Goal: Information Seeking & Learning: Learn about a topic

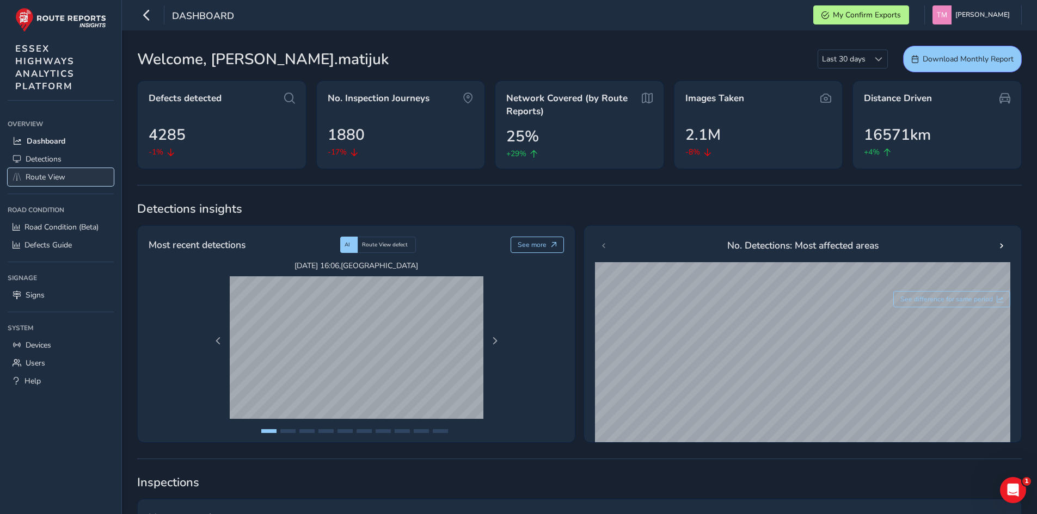
click at [54, 169] on link "Route View" at bounding box center [61, 177] width 106 height 18
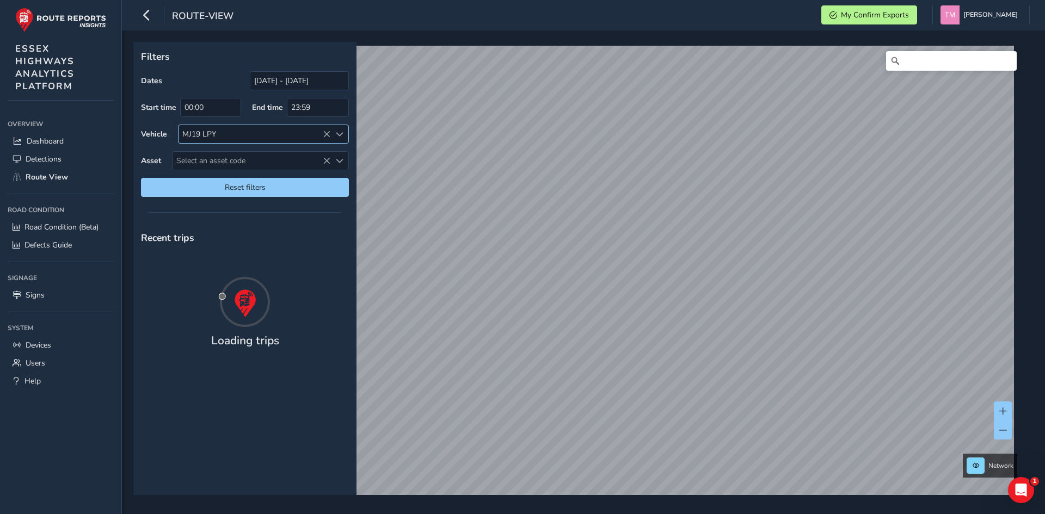
click at [326, 132] on icon at bounding box center [327, 135] width 8 height 8
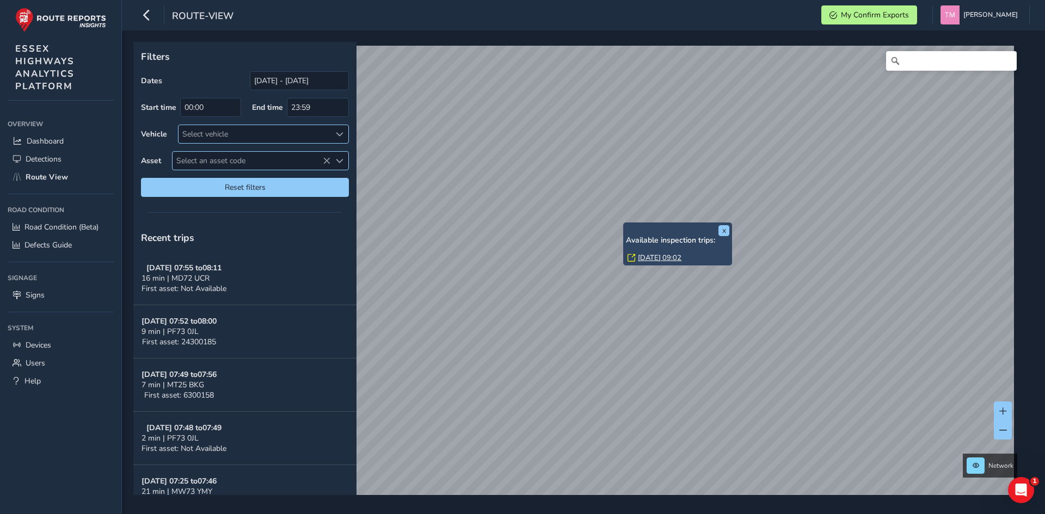
click at [228, 163] on span "Select an asset code" at bounding box center [252, 161] width 158 height 18
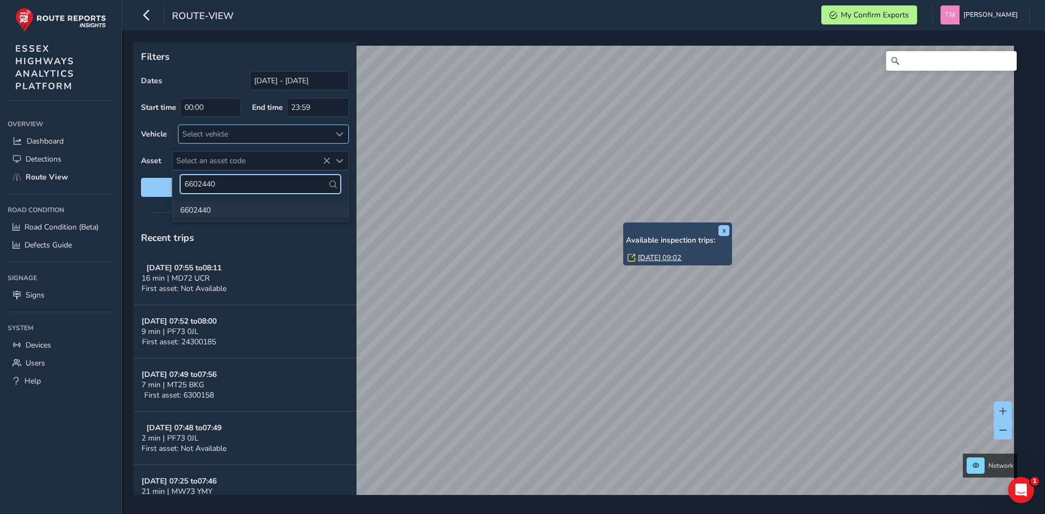
type input "6602440"
click at [209, 211] on li "6602440" at bounding box center [261, 209] width 176 height 16
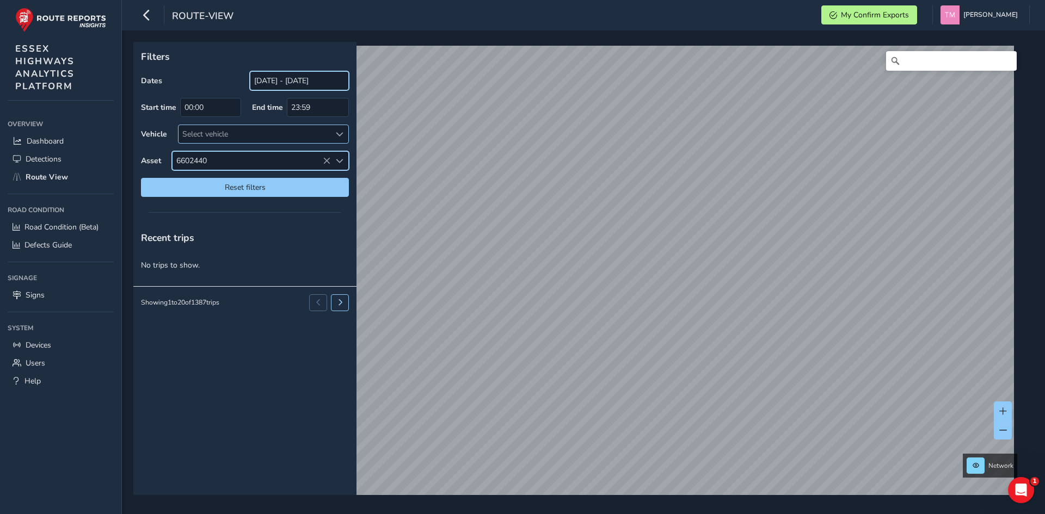
click at [324, 79] on input "[DATE] - [DATE]" at bounding box center [299, 80] width 99 height 19
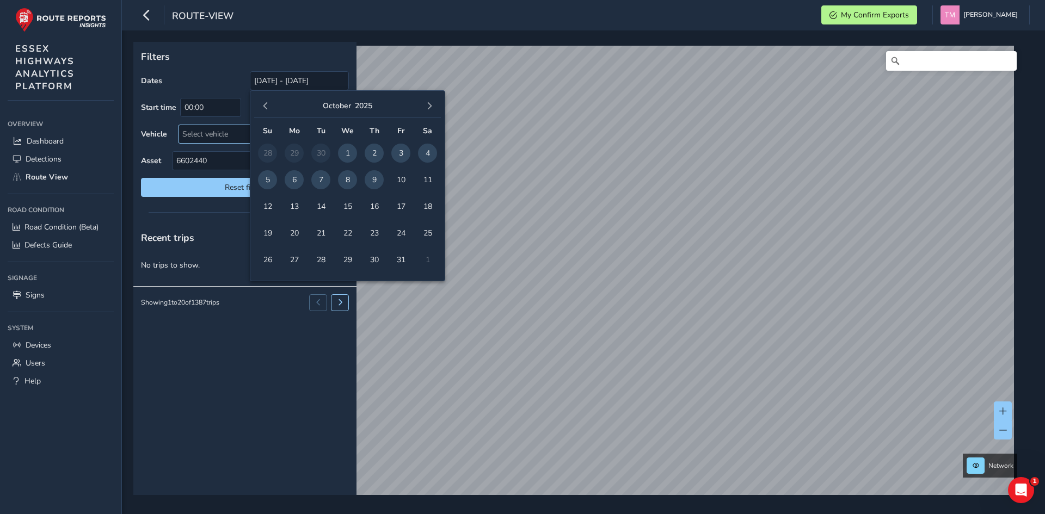
click at [229, 70] on div "Filters Dates [DATE] - [DATE] Start time 00:00 End time 23:59 Vehicle Select ve…" at bounding box center [244, 123] width 223 height 163
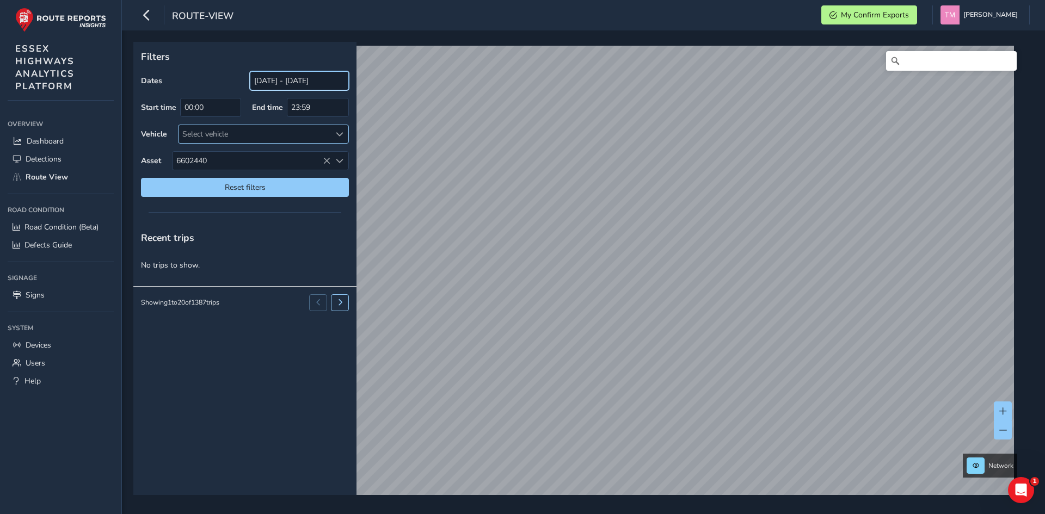
click at [317, 73] on input "[DATE] - [DATE]" at bounding box center [299, 80] width 99 height 19
click at [317, 83] on input "[DATE] - [DATE]" at bounding box center [299, 80] width 99 height 19
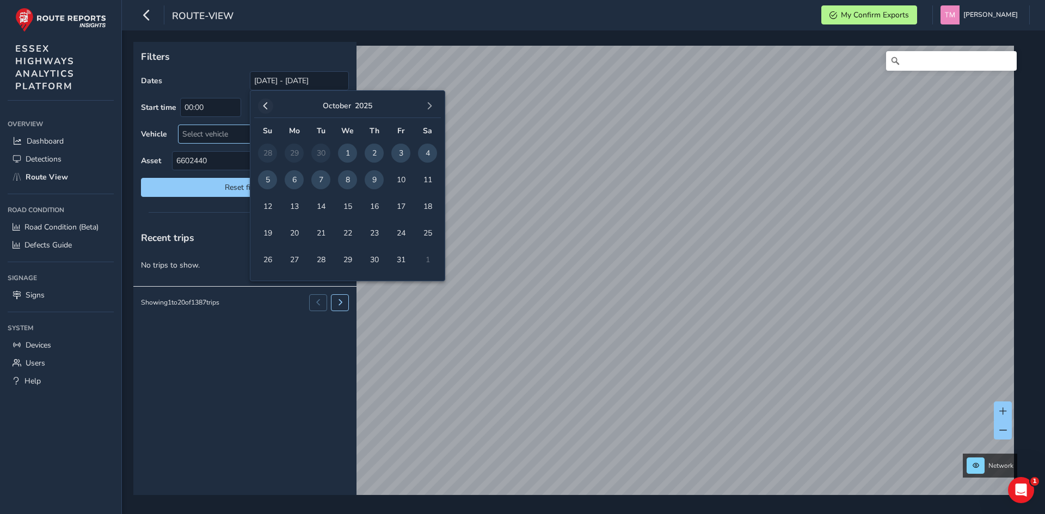
click at [265, 106] on span "button" at bounding box center [266, 106] width 8 height 8
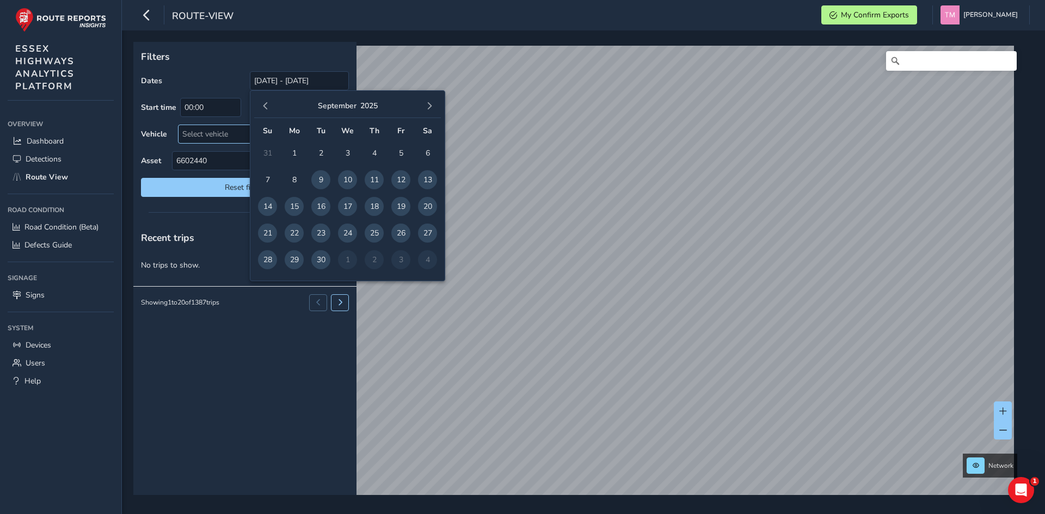
click at [265, 106] on span "button" at bounding box center [266, 106] width 8 height 8
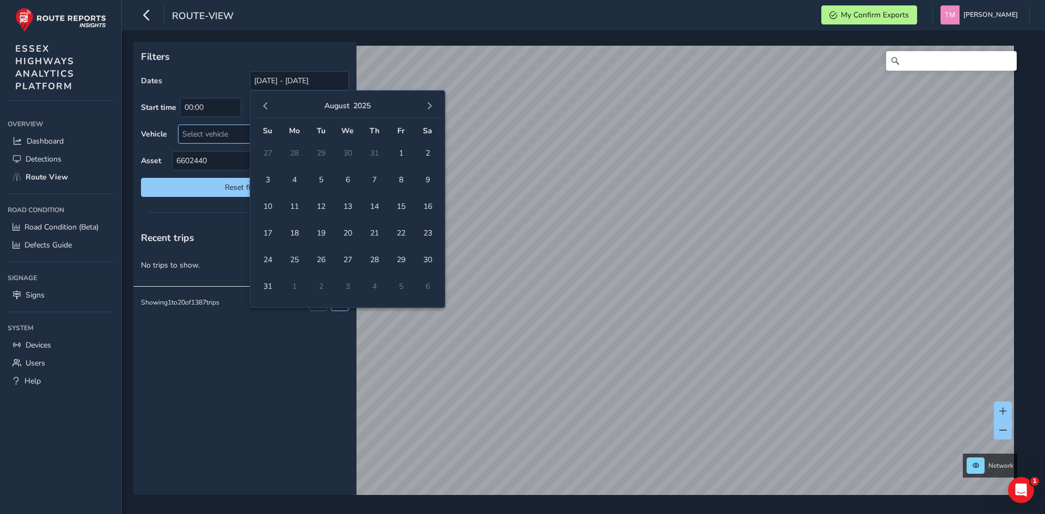
click at [265, 106] on span "button" at bounding box center [266, 106] width 8 height 8
click at [403, 152] on span "4" at bounding box center [400, 153] width 19 height 19
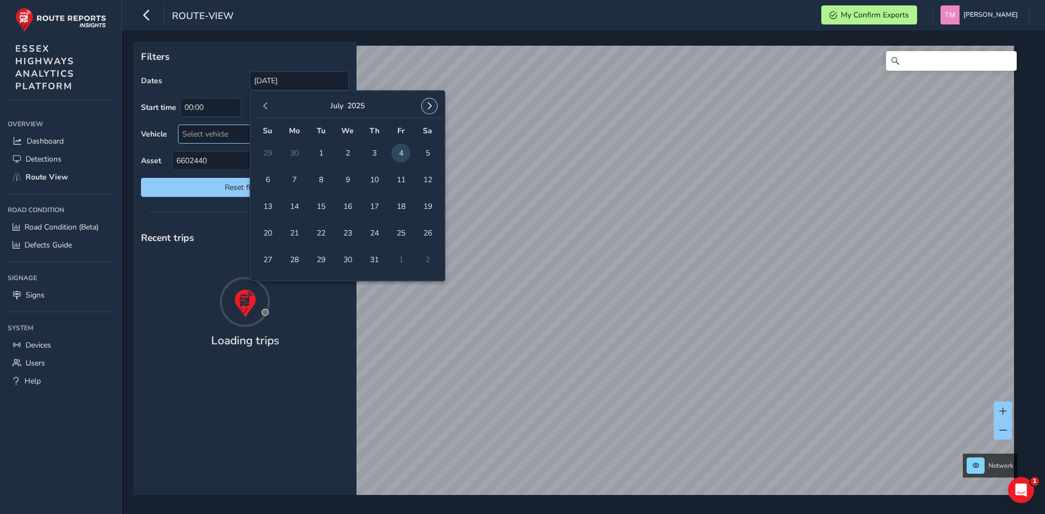
click at [434, 108] on button "button" at bounding box center [429, 106] width 15 height 15
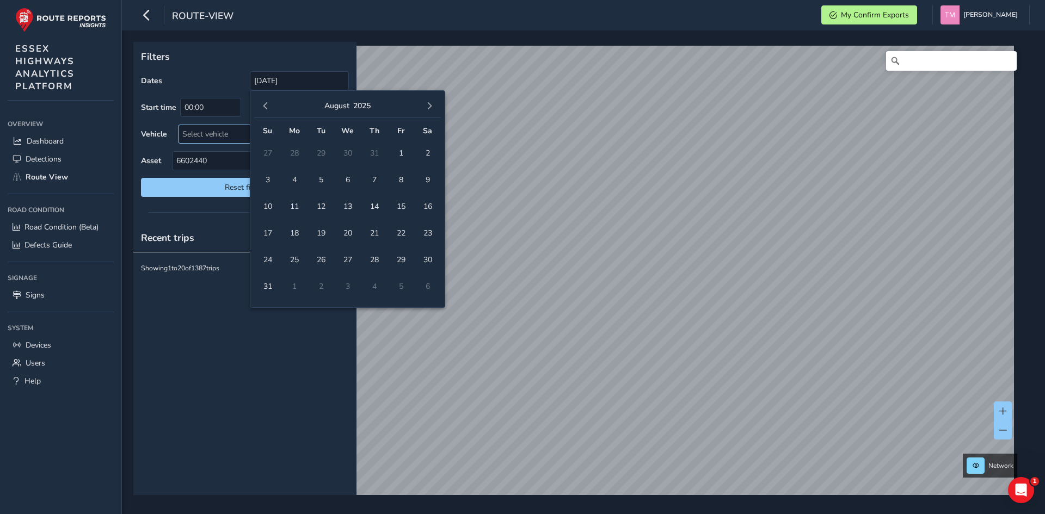
click at [434, 108] on button "button" at bounding box center [429, 106] width 15 height 15
click at [374, 178] on span "9" at bounding box center [374, 179] width 19 height 19
type input "[DATE] - [DATE]"
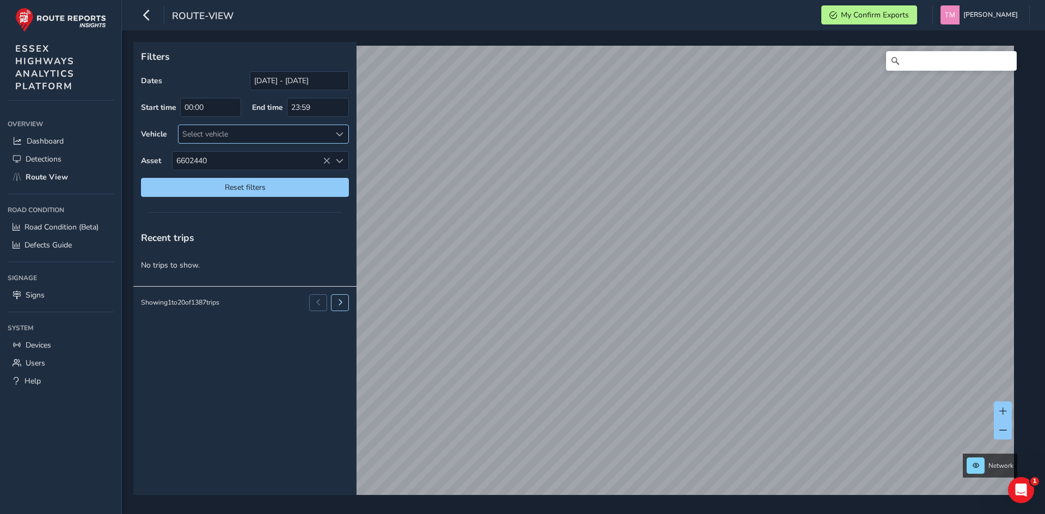
click at [0, 0] on div "x Available inspection trips: [GEOGRAPHIC_DATA][DATE] 12:53" at bounding box center [0, 0] width 0 height 0
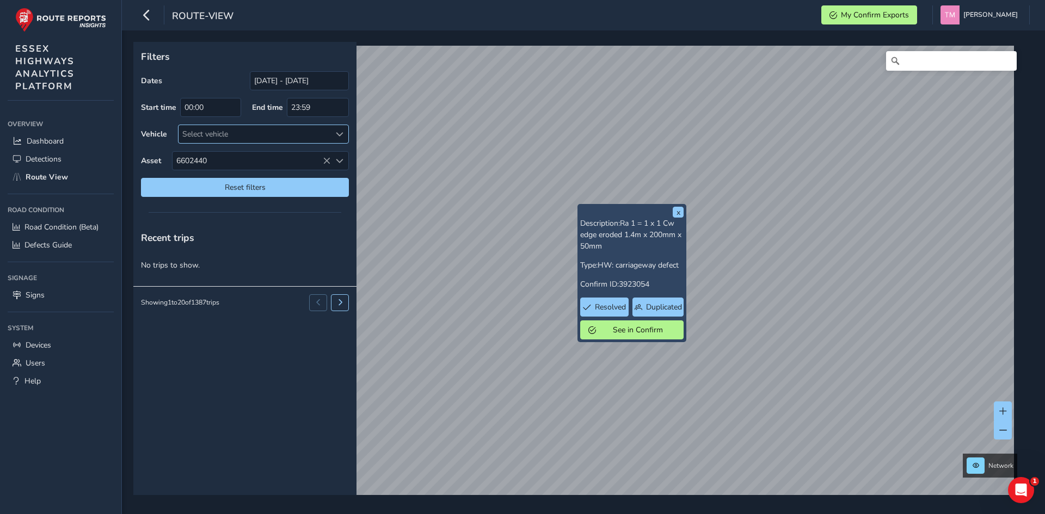
click at [581, 259] on div "Description: Ra 1 = 1 x 1 Cw edge eroded 1.4m x 200mm x 50mm Type: HW: carriage…" at bounding box center [631, 279] width 103 height 122
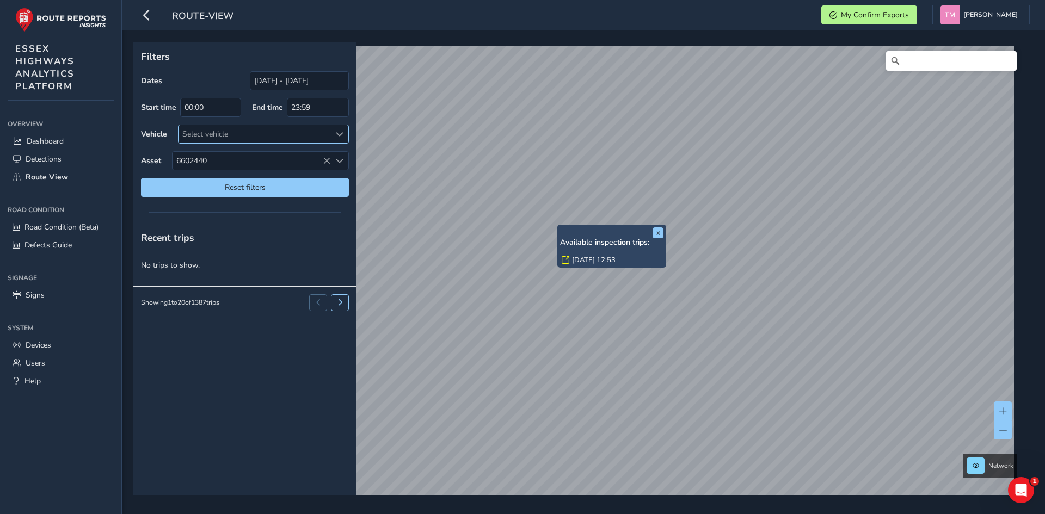
click at [592, 261] on link "[DATE] 12:53" at bounding box center [594, 260] width 44 height 10
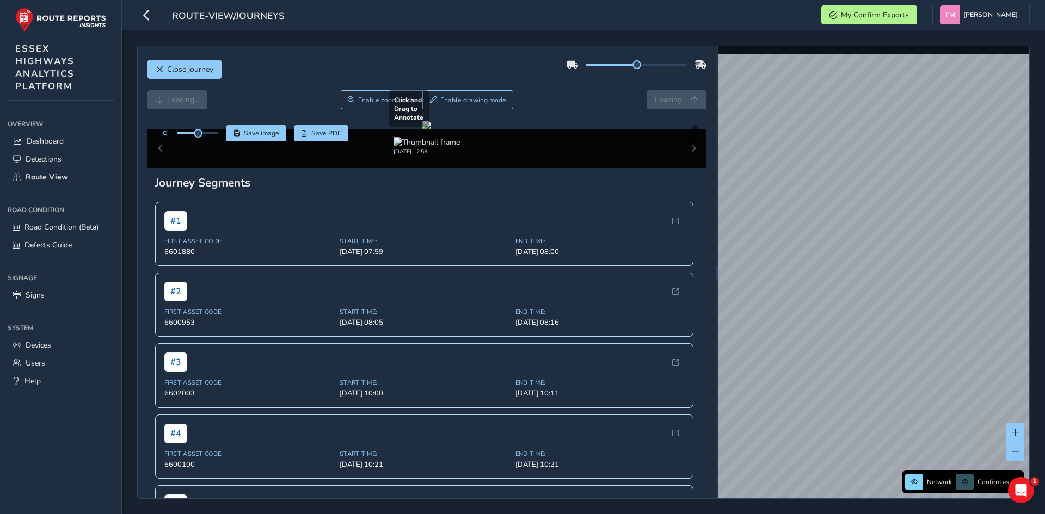
click at [431, 130] on div at bounding box center [426, 125] width 9 height 9
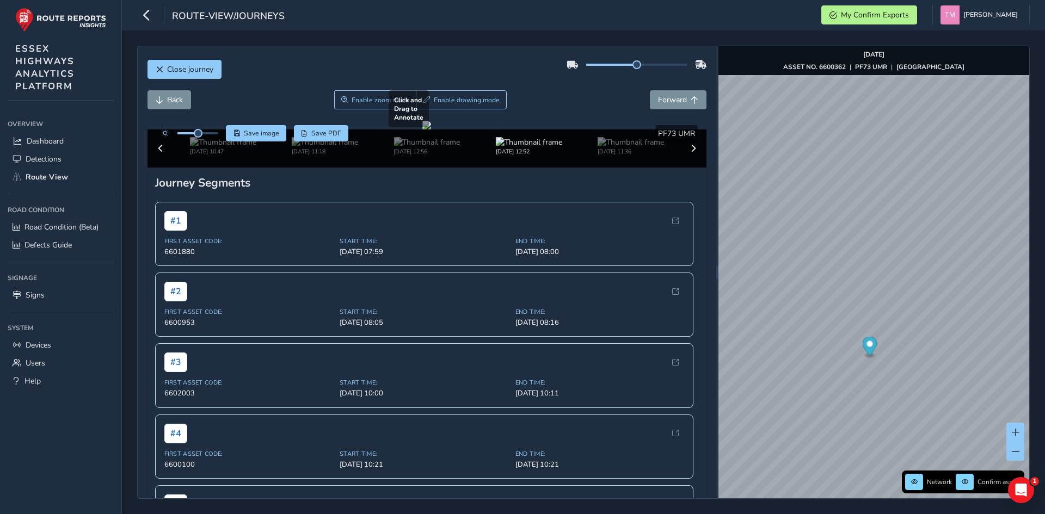
click at [431, 130] on div at bounding box center [426, 125] width 9 height 9
